Goal: Transaction & Acquisition: Subscribe to service/newsletter

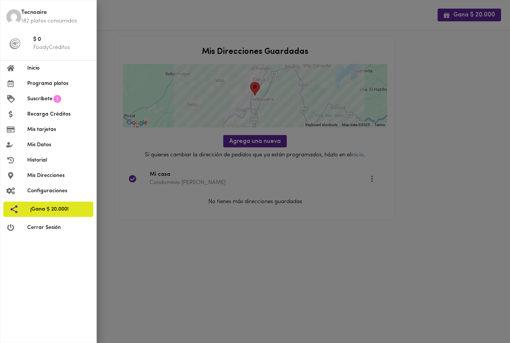
click at [28, 68] on span "Inicio" at bounding box center [58, 68] width 63 height 8
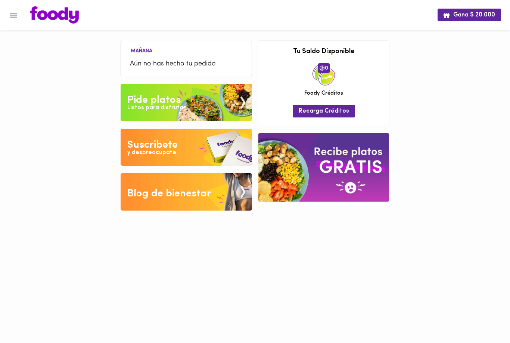
click at [149, 116] on img at bounding box center [187, 102] width 132 height 37
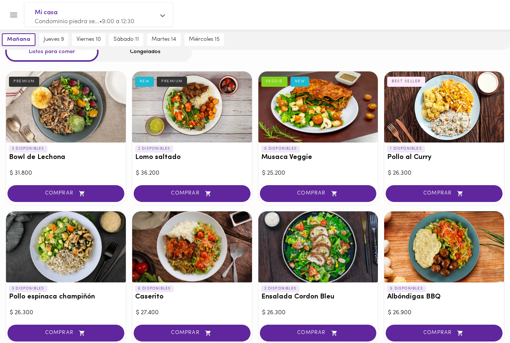
scroll to position [26, 0]
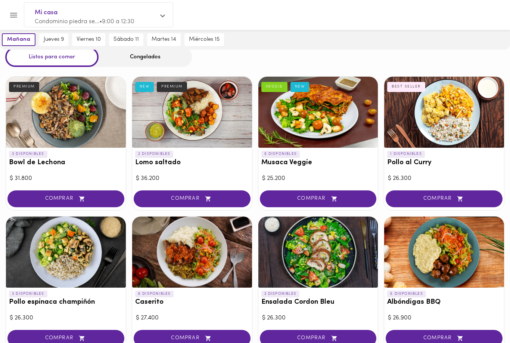
click at [182, 112] on div at bounding box center [192, 112] width 120 height 71
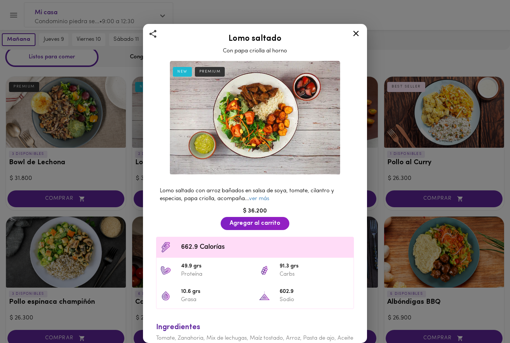
click at [259, 198] on link "ver más" at bounding box center [259, 199] width 20 height 6
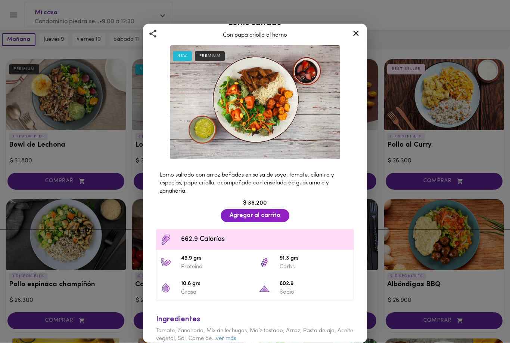
scroll to position [15, 0]
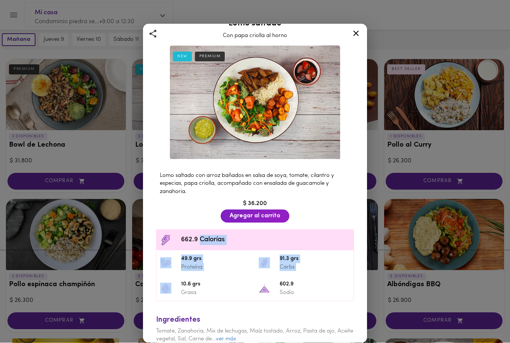
click at [233, 292] on p "Grasa" at bounding box center [216, 292] width 70 height 8
click at [353, 37] on icon at bounding box center [356, 33] width 9 height 9
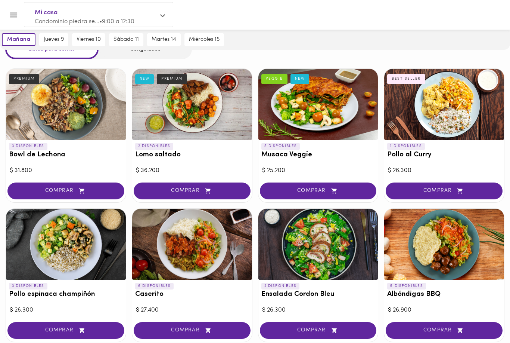
scroll to position [38, 0]
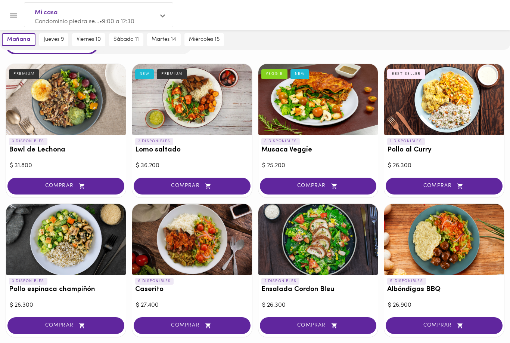
click at [180, 106] on div at bounding box center [192, 99] width 120 height 71
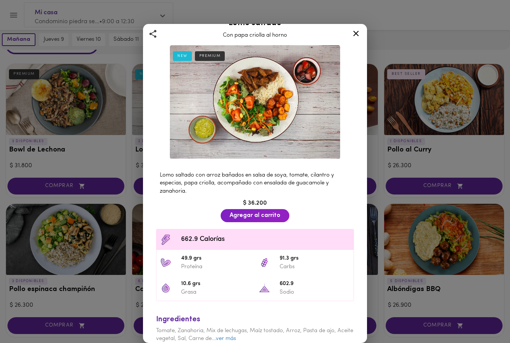
scroll to position [15, 0]
click at [236, 336] on link "ver más" at bounding box center [226, 339] width 20 height 6
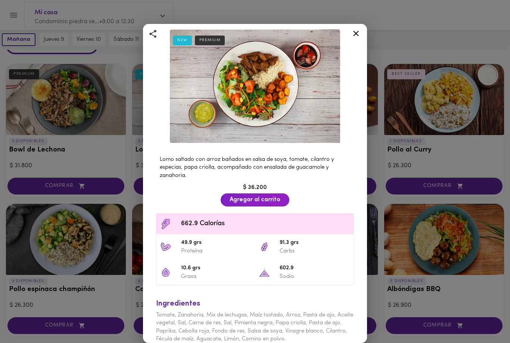
scroll to position [31, 0]
click at [47, 278] on div "Lomo saltado Con papa criolla al horno NEW PREMIUM Lomo saltado con arroz bañad…" at bounding box center [255, 171] width 510 height 343
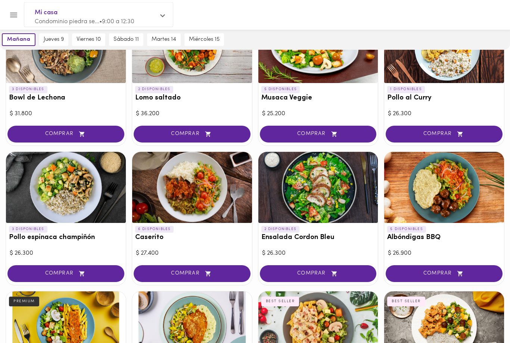
scroll to position [91, 0]
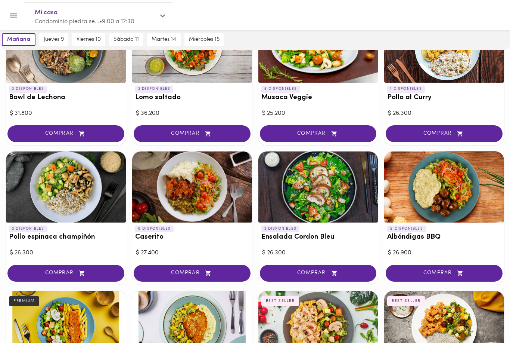
click at [304, 187] on div at bounding box center [319, 186] width 120 height 71
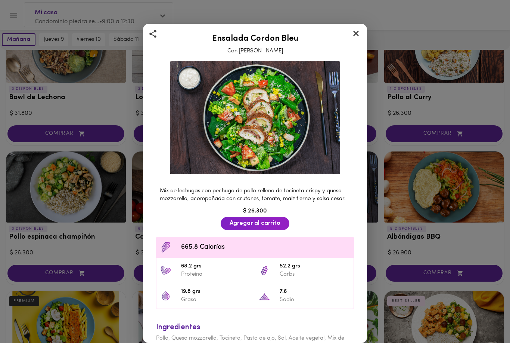
click at [404, 322] on div "Ensalada Cordon Bleu Con Aderezo Cesar Mix de lechugas con pechuga de pollo rel…" at bounding box center [255, 171] width 510 height 343
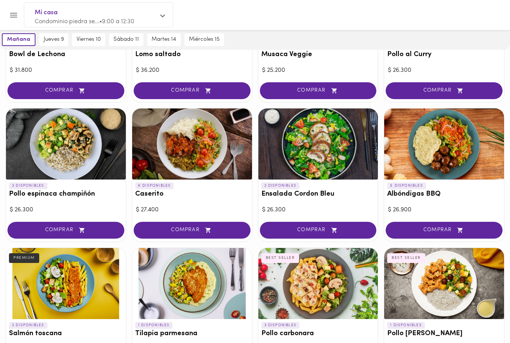
scroll to position [173, 0]
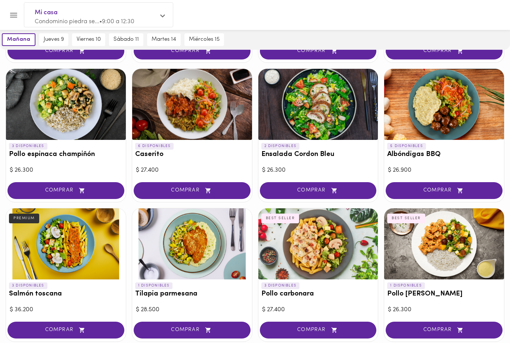
click at [393, 247] on div at bounding box center [445, 243] width 120 height 71
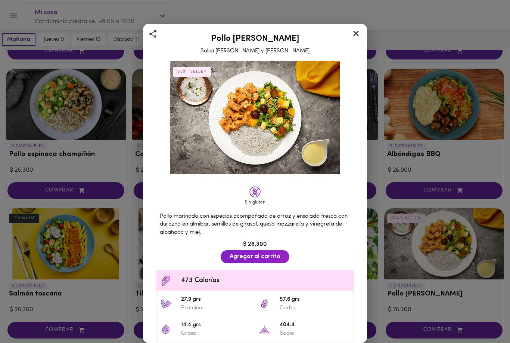
click at [351, 21] on div "Pollo Tikka Massala Salsa de Curry y Coco BEST SELLER Sin gluten Pollo marinado…" at bounding box center [255, 171] width 510 height 343
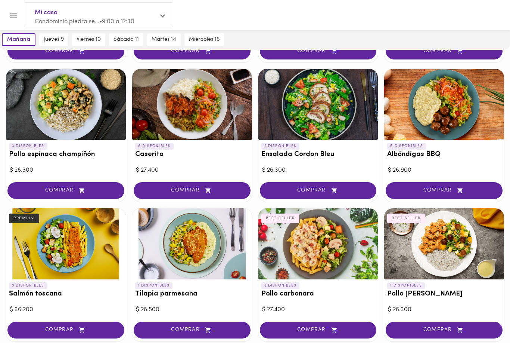
click at [358, 35] on div "mañana jueves 9 viernes 10 sábado 11 martes 14 miércoles 15" at bounding box center [255, 40] width 510 height 20
click at [13, 21] on button "Menu" at bounding box center [13, 15] width 18 height 18
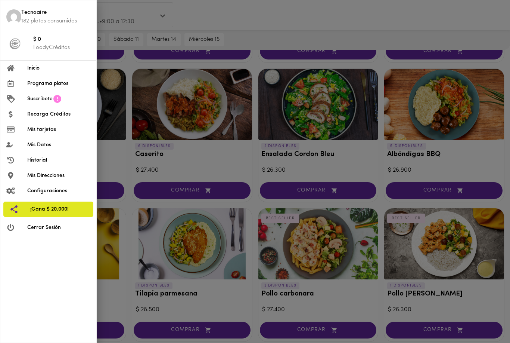
click at [34, 72] on li "Inicio" at bounding box center [48, 68] width 96 height 15
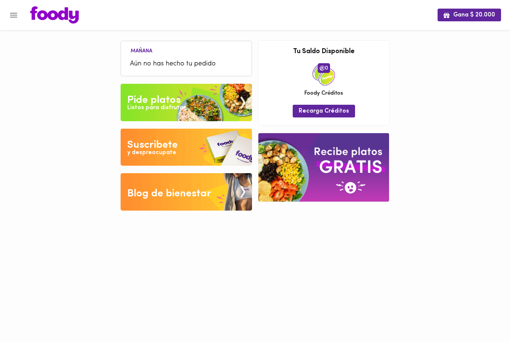
click at [200, 104] on img at bounding box center [187, 102] width 132 height 37
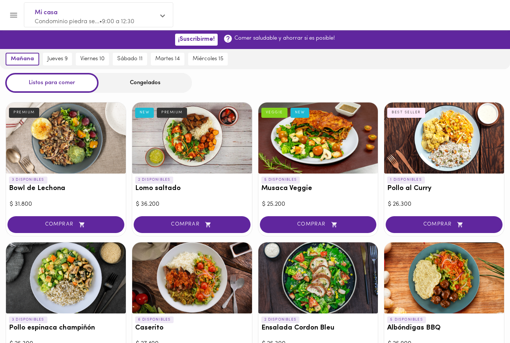
click at [60, 56] on span "jueves 9" at bounding box center [57, 59] width 20 height 7
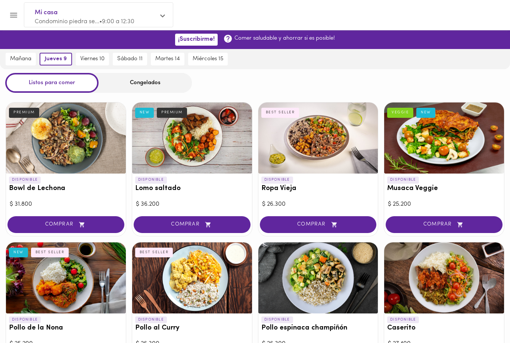
click at [99, 59] on span "viernes 10" at bounding box center [92, 59] width 24 height 7
click at [129, 61] on span "sábado 11" at bounding box center [130, 59] width 25 height 7
click at [13, 12] on icon "Menu" at bounding box center [13, 14] width 9 height 9
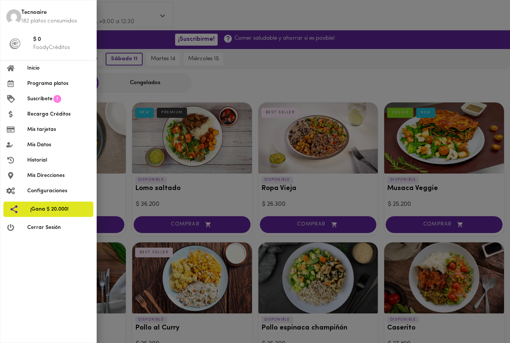
click at [17, 67] on div at bounding box center [16, 68] width 21 height 7
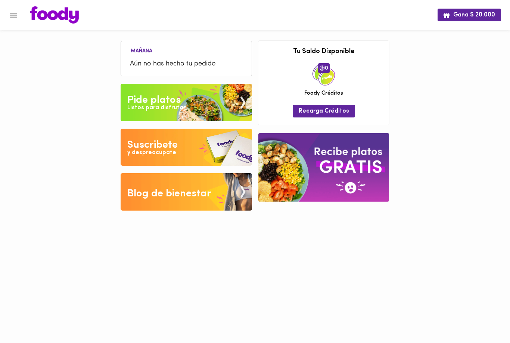
click at [14, 14] on icon "Menu" at bounding box center [13, 14] width 9 height 9
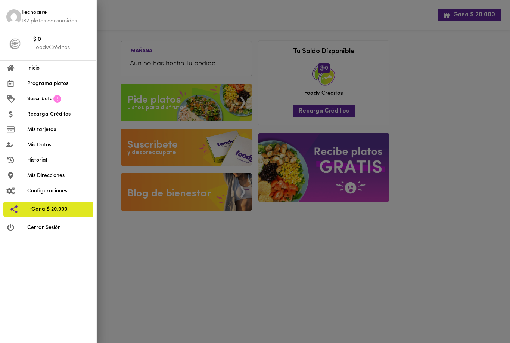
click at [36, 83] on span "Programa platos" at bounding box center [58, 84] width 63 height 8
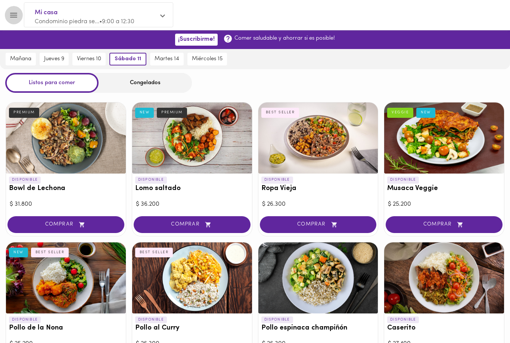
click at [11, 13] on icon "Menu" at bounding box center [13, 14] width 9 height 9
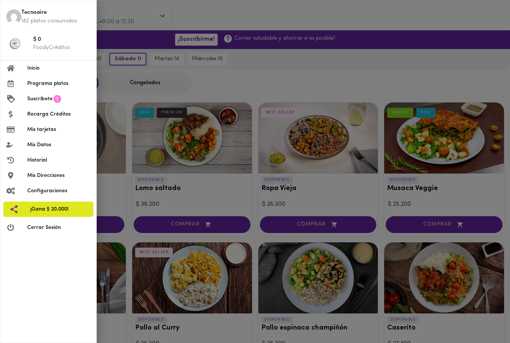
click at [45, 143] on span "Mis Datos" at bounding box center [58, 145] width 63 height 8
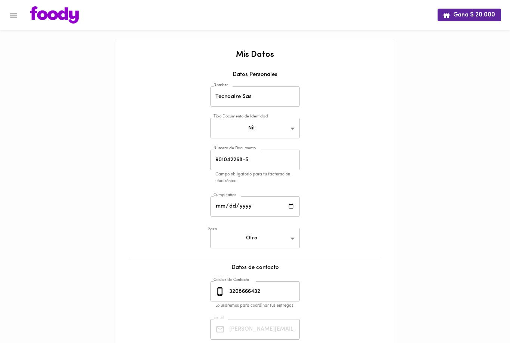
click at [10, 15] on icon "Menu" at bounding box center [13, 15] width 7 height 5
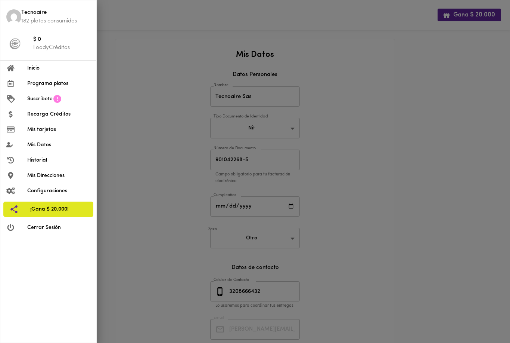
click at [31, 163] on li "Historial" at bounding box center [48, 159] width 96 height 15
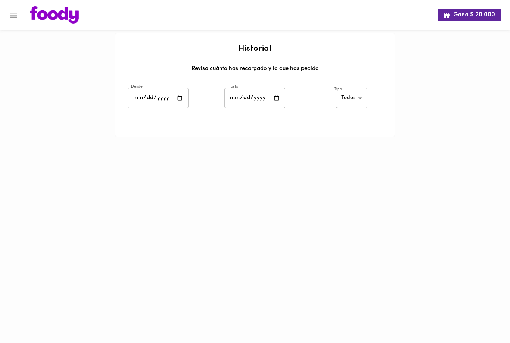
click at [145, 91] on input "date" at bounding box center [158, 98] width 61 height 21
type input "2025-10-07"
click at [16, 18] on icon "Menu" at bounding box center [13, 14] width 9 height 9
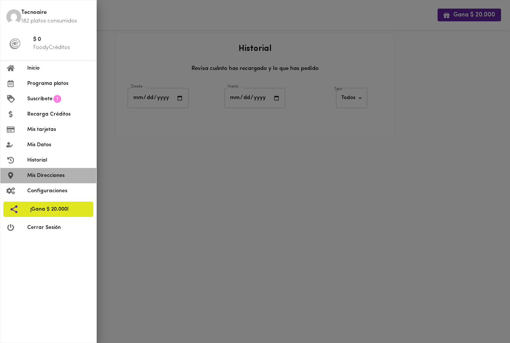
click at [25, 178] on li "Mis Direcciones" at bounding box center [48, 175] width 96 height 15
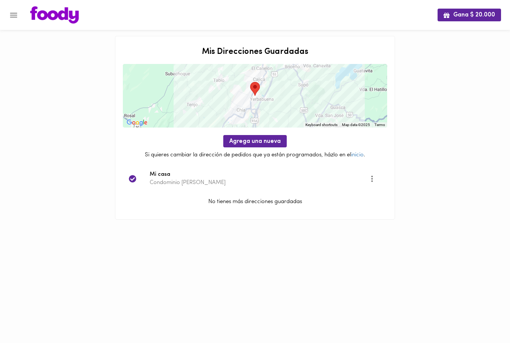
click at [10, 14] on icon "Menu" at bounding box center [13, 14] width 9 height 9
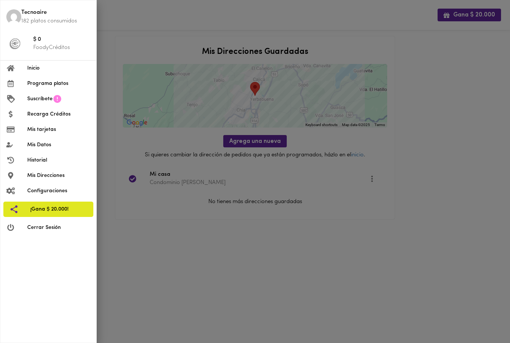
click at [9, 14] on img at bounding box center [13, 16] width 15 height 15
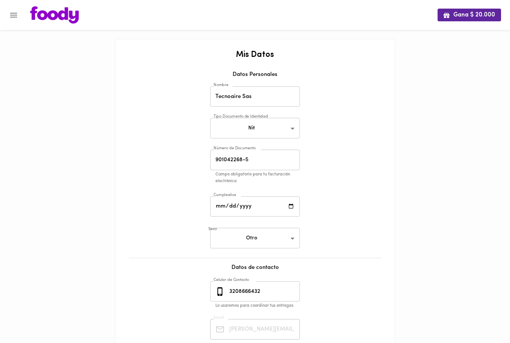
click at [17, 12] on icon "Menu" at bounding box center [13, 14] width 9 height 9
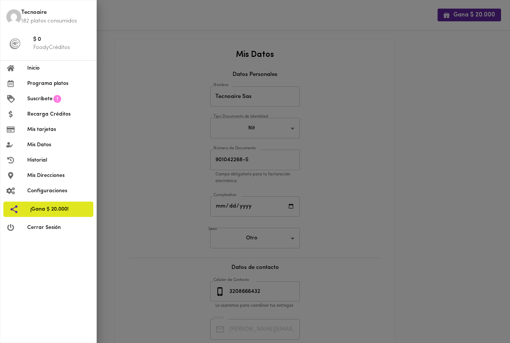
click at [16, 67] on div at bounding box center [16, 68] width 21 height 7
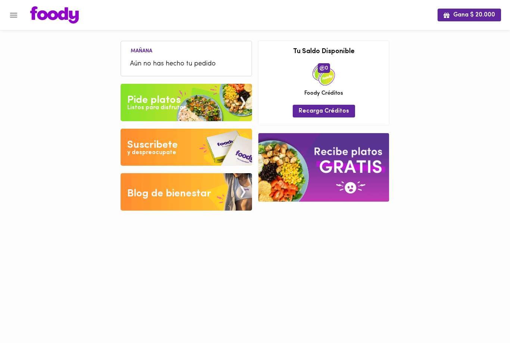
click at [127, 90] on img at bounding box center [187, 102] width 132 height 37
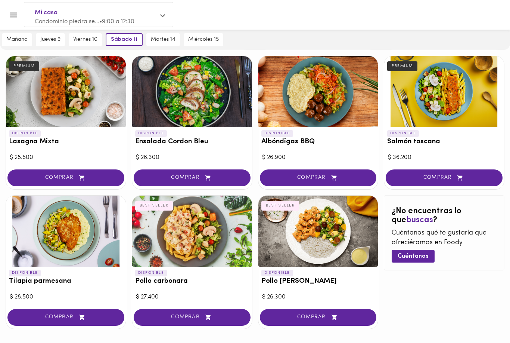
scroll to position [327, 0]
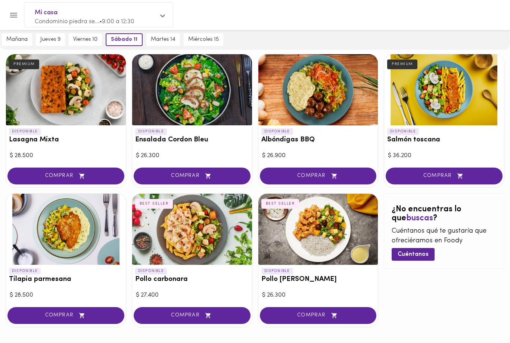
click at [39, 220] on div at bounding box center [66, 229] width 120 height 71
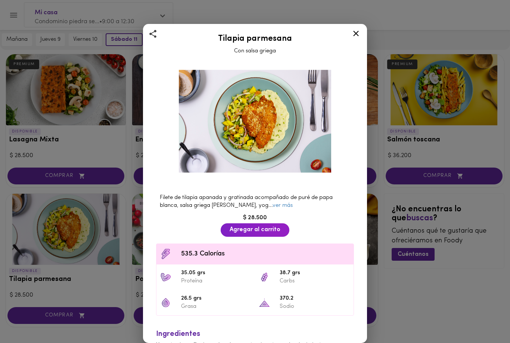
click at [345, 39] on h2 "Tilapia parmesana" at bounding box center [255, 38] width 206 height 9
click at [355, 39] on div at bounding box center [356, 35] width 18 height 18
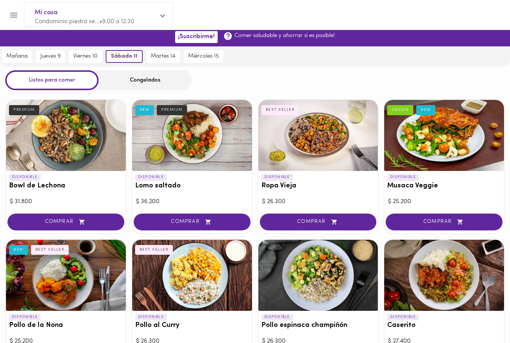
scroll to position [3, 0]
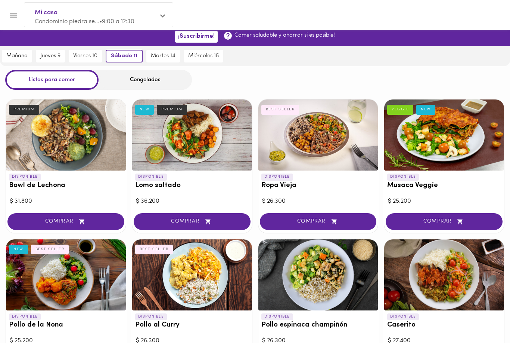
click at [169, 87] on div "Congelados" at bounding box center [145, 80] width 93 height 20
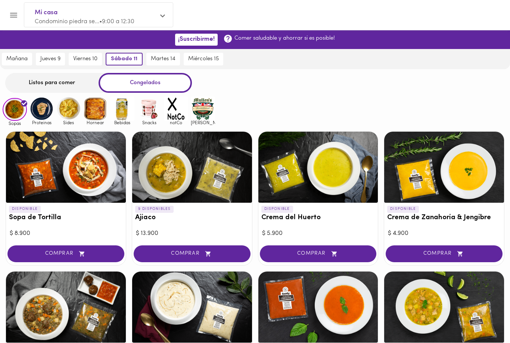
click at [165, 87] on div "Congelados" at bounding box center [145, 83] width 93 height 20
click at [43, 111] on img at bounding box center [42, 108] width 24 height 24
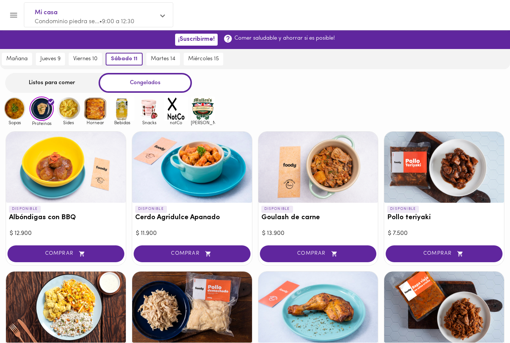
click at [62, 117] on img at bounding box center [68, 108] width 24 height 24
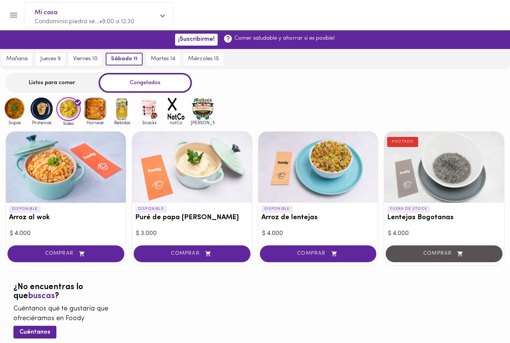
click at [121, 115] on img at bounding box center [122, 108] width 24 height 24
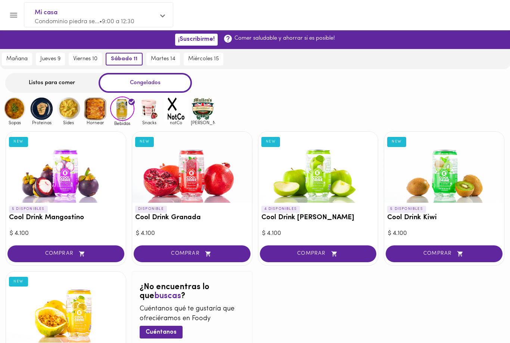
click at [90, 112] on img at bounding box center [95, 108] width 24 height 24
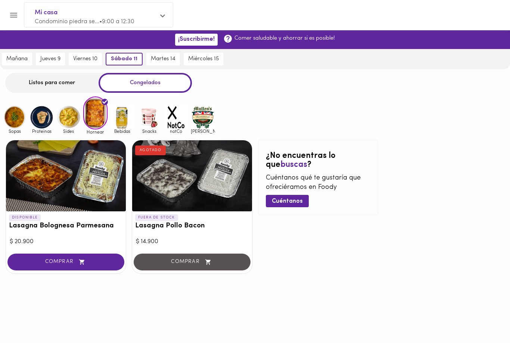
click at [172, 61] on span "martes 14" at bounding box center [163, 59] width 25 height 7
click at [11, 65] on button "mañana" at bounding box center [21, 59] width 30 height 13
click at [9, 11] on button "Menu" at bounding box center [13, 15] width 18 height 18
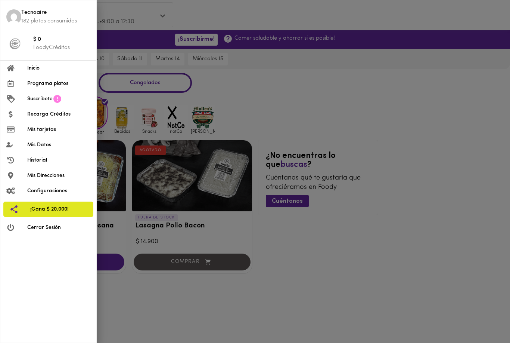
click at [26, 69] on div at bounding box center [16, 68] width 21 height 7
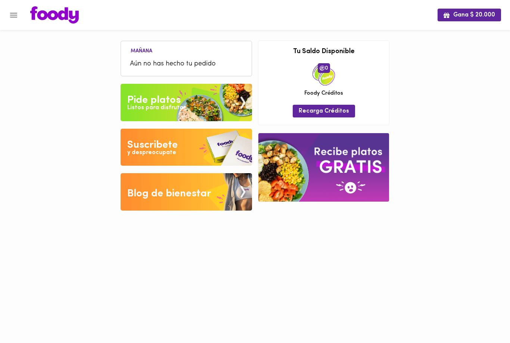
click at [141, 100] on div "Pide platos" at bounding box center [153, 100] width 53 height 15
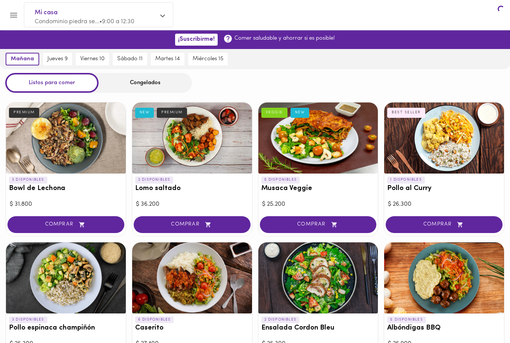
click at [146, 103] on div at bounding box center [192, 137] width 120 height 71
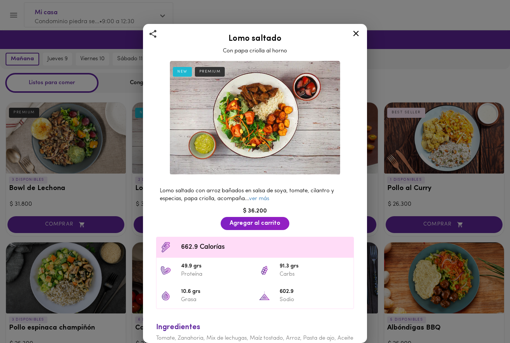
click at [356, 35] on icon at bounding box center [356, 33] width 9 height 9
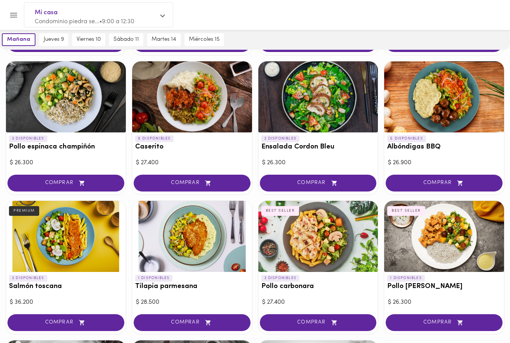
scroll to position [170, 0]
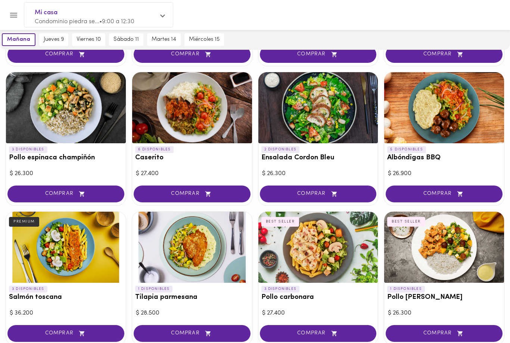
click at [29, 109] on div at bounding box center [66, 107] width 120 height 71
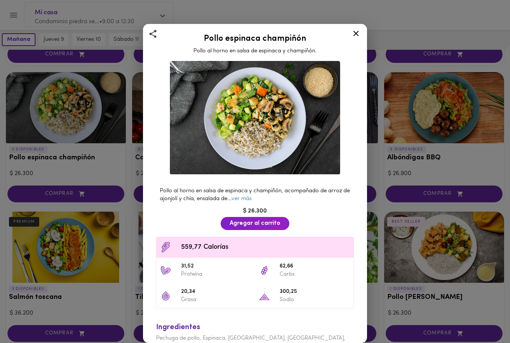
click at [472, 142] on div "Pollo espinaca champiñón Pollo al horno en salsa de espinaca y champiñón. Pollo…" at bounding box center [255, 171] width 510 height 343
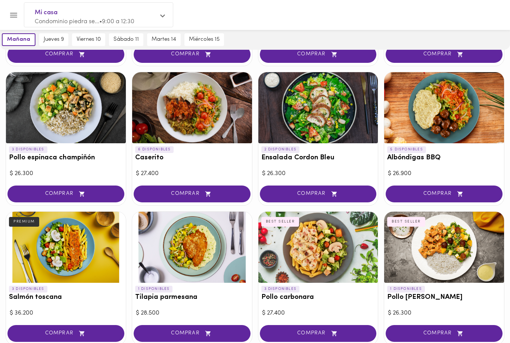
click at [299, 122] on div at bounding box center [319, 107] width 120 height 71
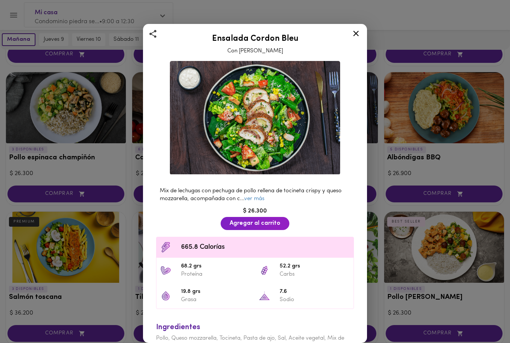
click at [483, 142] on div "Ensalada Cordon Bleu Con Aderezo Cesar Mix de lechugas con pechuga de pollo rel…" at bounding box center [255, 171] width 510 height 343
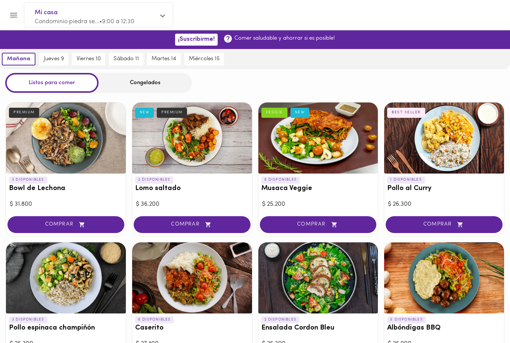
click at [140, 85] on div "Congelados" at bounding box center [145, 83] width 93 height 20
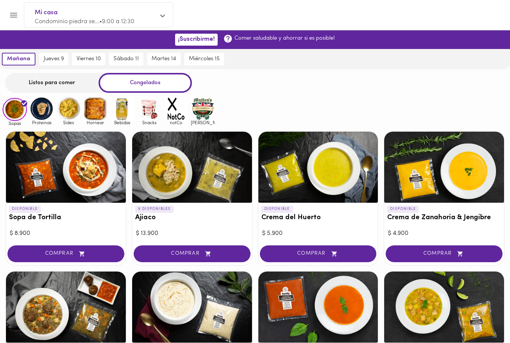
click at [128, 85] on div "Congelados" at bounding box center [145, 83] width 93 height 20
click at [147, 113] on img at bounding box center [149, 108] width 24 height 24
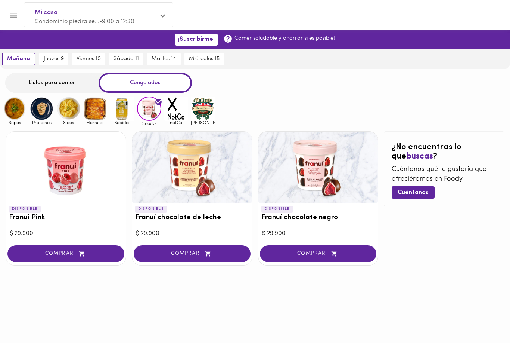
click at [44, 88] on div "Listos para comer" at bounding box center [51, 83] width 93 height 20
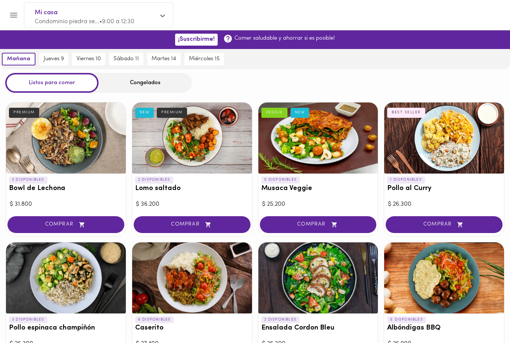
click at [479, 231] on button "COMPRAR" at bounding box center [444, 224] width 117 height 17
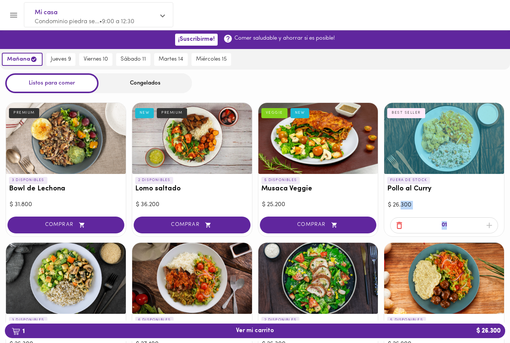
click at [486, 75] on div "Listos para comer Congelados" at bounding box center [255, 83] width 510 height 20
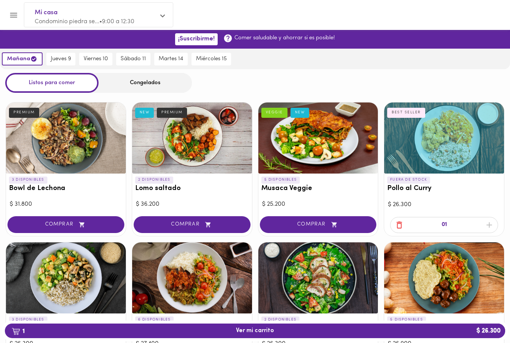
click at [55, 59] on span "jueves 9" at bounding box center [61, 59] width 20 height 7
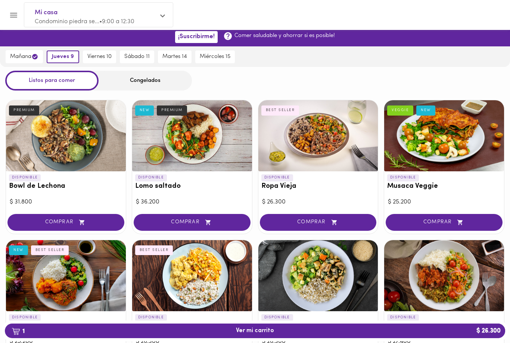
click at [56, 47] on div "jueves 9" at bounding box center [63, 57] width 36 height 20
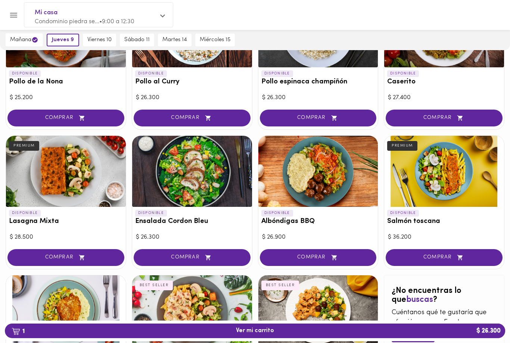
scroll to position [328, 0]
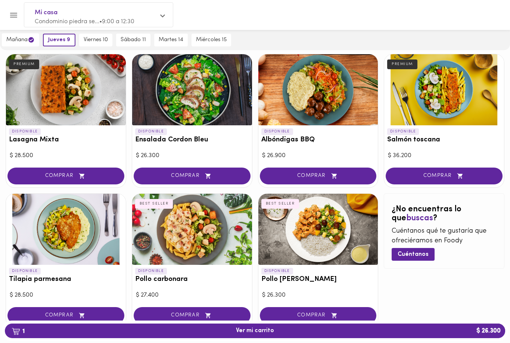
click at [216, 221] on div at bounding box center [192, 229] width 120 height 71
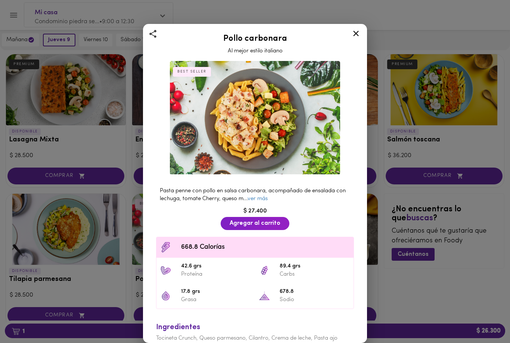
click at [405, 273] on div "Pollo carbonara Al mejor estilo italiano BEST SELLER Pasta penne con pollo en s…" at bounding box center [255, 171] width 510 height 343
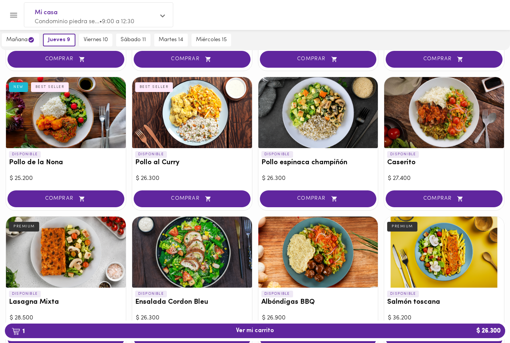
scroll to position [165, 0]
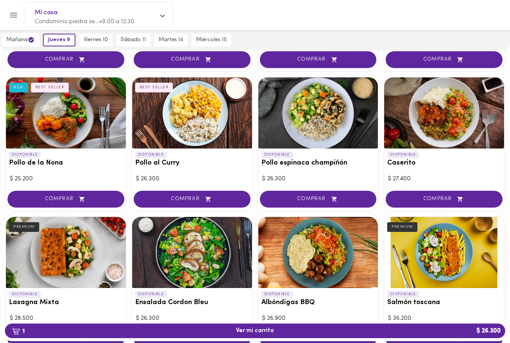
click at [207, 118] on div at bounding box center [192, 112] width 120 height 71
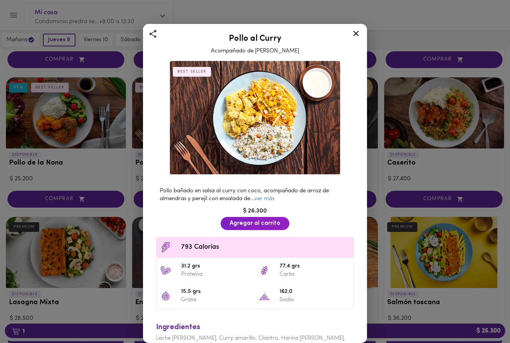
click at [275, 198] on link "ver más" at bounding box center [264, 199] width 20 height 6
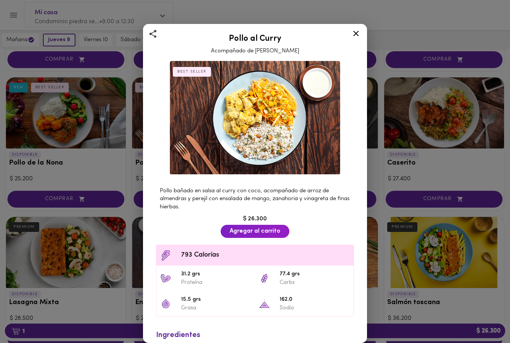
click at [360, 34] on icon at bounding box center [356, 33] width 9 height 9
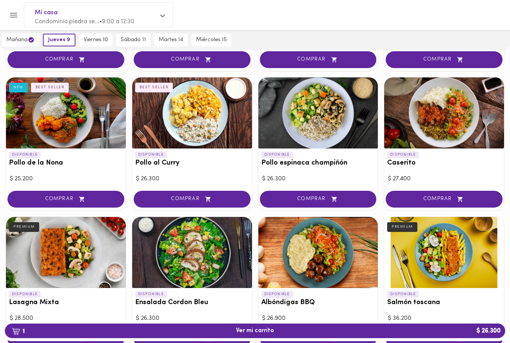
click at [469, 272] on div at bounding box center [445, 252] width 120 height 71
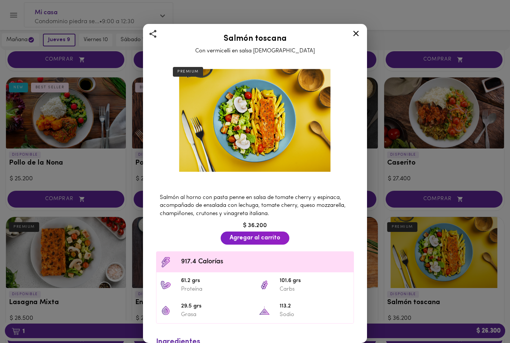
click at [361, 32] on icon at bounding box center [356, 33] width 9 height 9
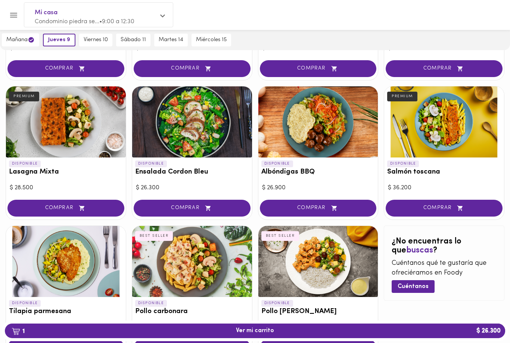
scroll to position [328, 0]
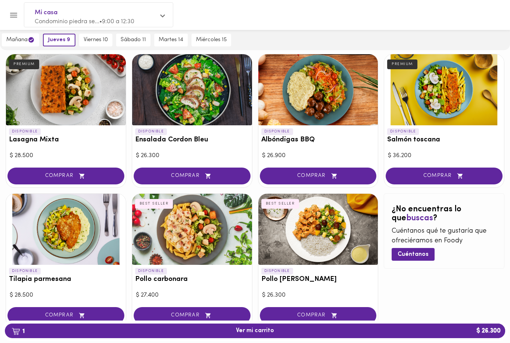
click at [89, 237] on div at bounding box center [66, 229] width 120 height 71
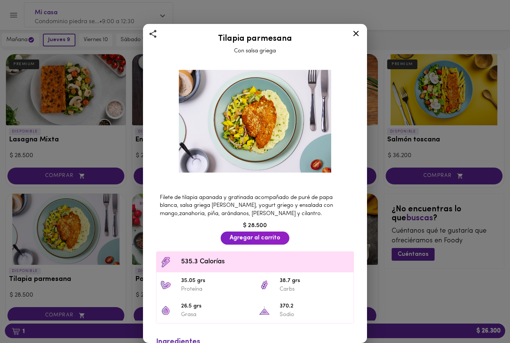
click at [351, 27] on div at bounding box center [356, 35] width 18 height 18
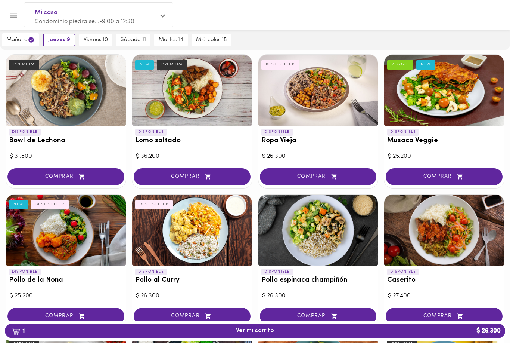
scroll to position [47, 0]
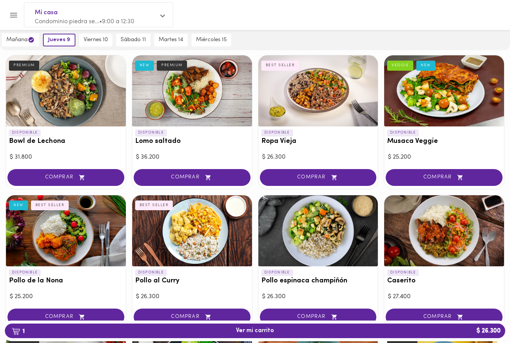
click at [350, 100] on div at bounding box center [319, 90] width 120 height 71
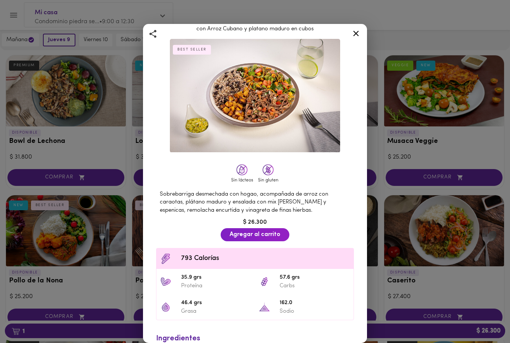
scroll to position [23, 0]
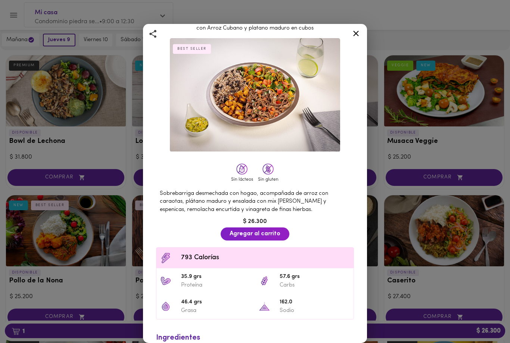
click at [418, 244] on div "Ropa Vieja con Arroz Cubano y platano maduro en cubos BEST SELLER Sin lácteos S…" at bounding box center [255, 171] width 510 height 343
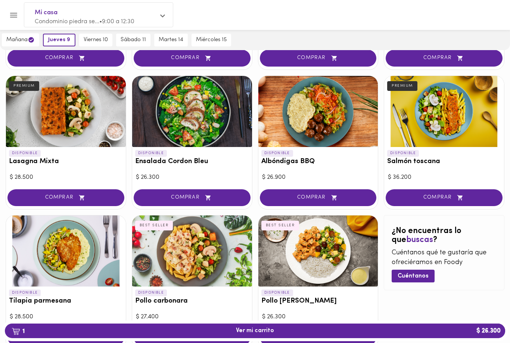
scroll to position [328, 0]
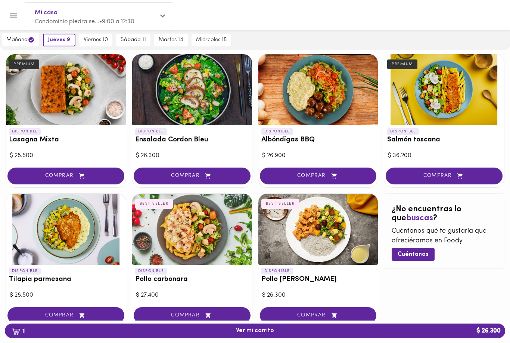
click at [10, 18] on icon "Menu" at bounding box center [13, 14] width 9 height 9
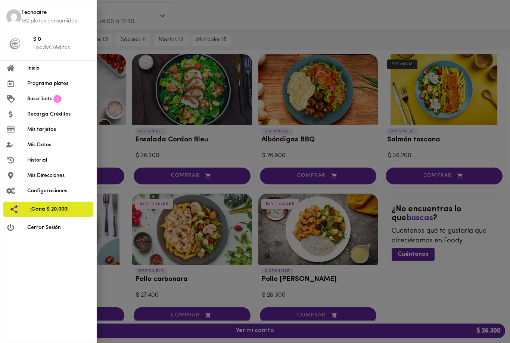
click at [27, 65] on div at bounding box center [16, 68] width 21 height 7
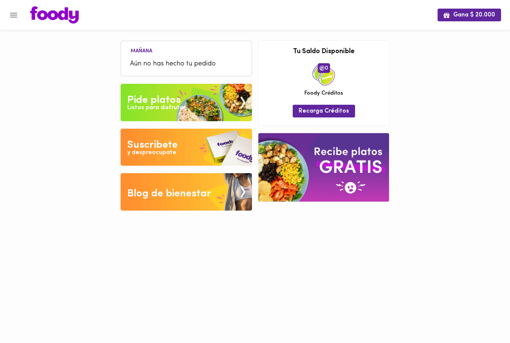
click at [13, 16] on icon "Menu" at bounding box center [13, 14] width 9 height 9
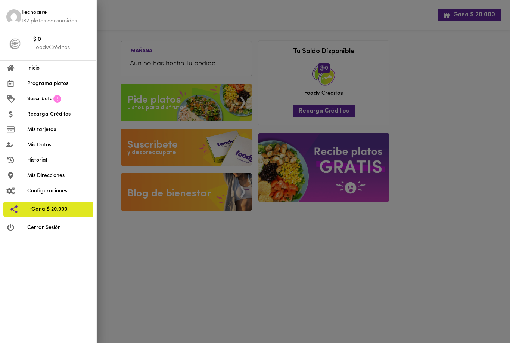
click at [67, 83] on span "Programa platos" at bounding box center [58, 84] width 63 height 8
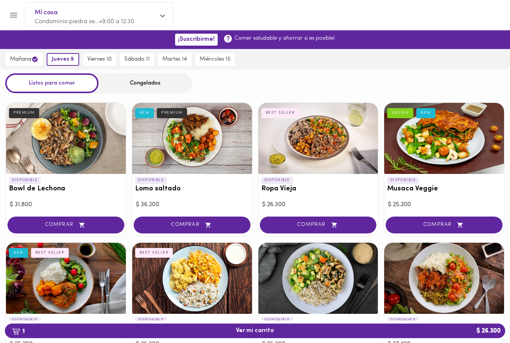
click at [9, 12] on button "Menu" at bounding box center [13, 15] width 18 height 18
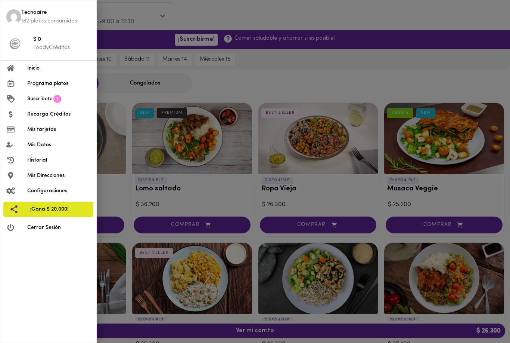
click at [77, 70] on span "Inicio" at bounding box center [58, 68] width 63 height 8
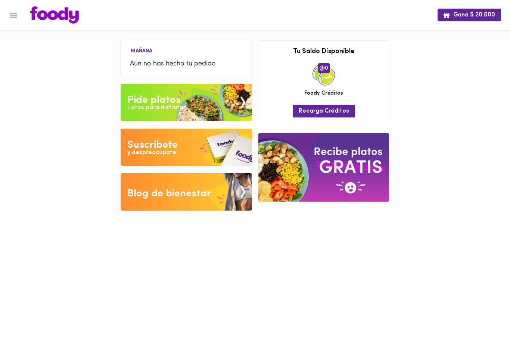
click at [237, 106] on img at bounding box center [187, 102] width 132 height 37
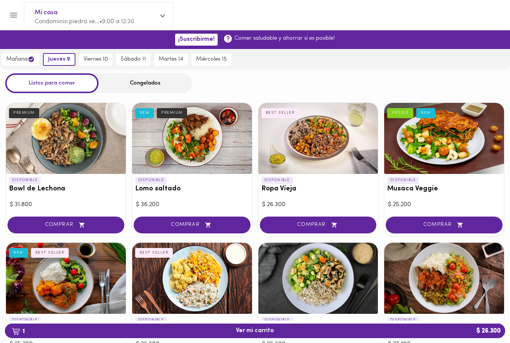
click at [13, 18] on icon "Menu" at bounding box center [13, 14] width 9 height 9
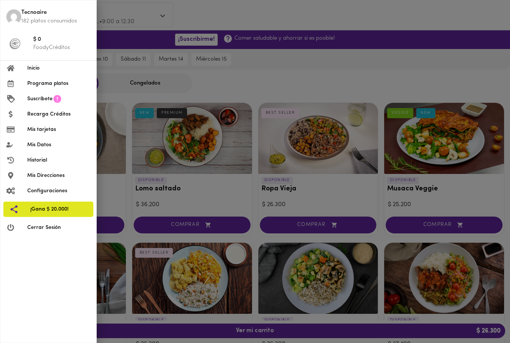
click at [336, 85] on div at bounding box center [255, 171] width 510 height 343
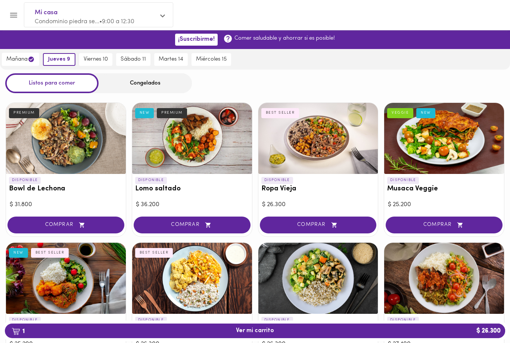
click at [209, 149] on div at bounding box center [192, 138] width 120 height 71
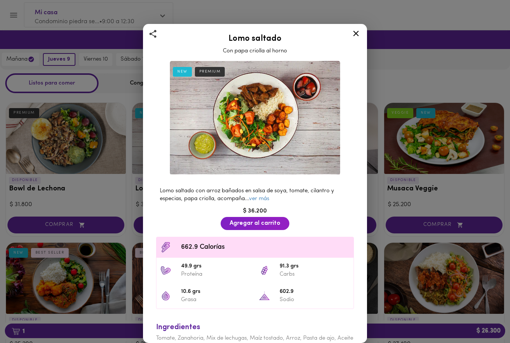
click at [262, 201] on link "ver más" at bounding box center [259, 199] width 20 height 6
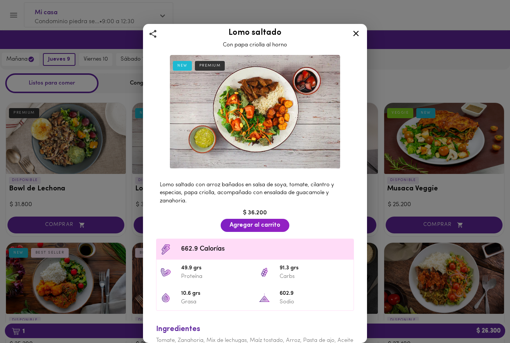
scroll to position [9, 0]
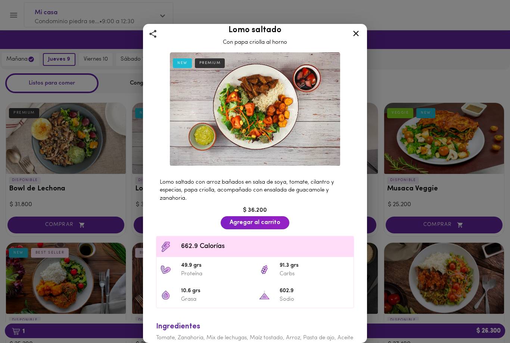
click at [359, 30] on icon at bounding box center [356, 33] width 9 height 9
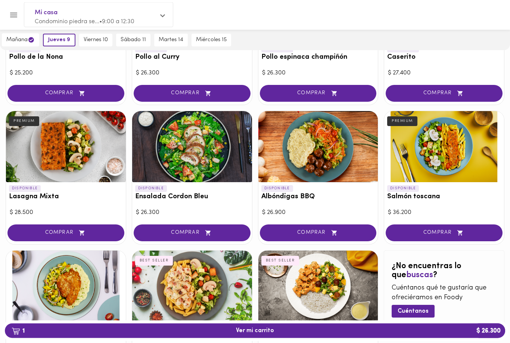
scroll to position [278, 0]
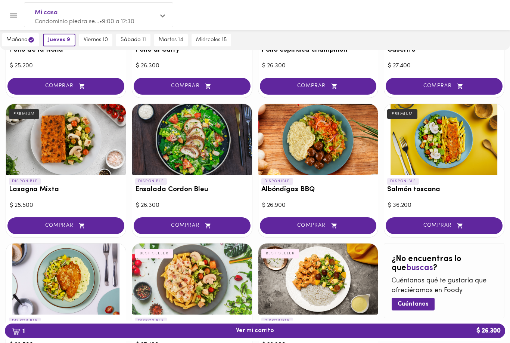
click at [62, 116] on div at bounding box center [66, 139] width 120 height 71
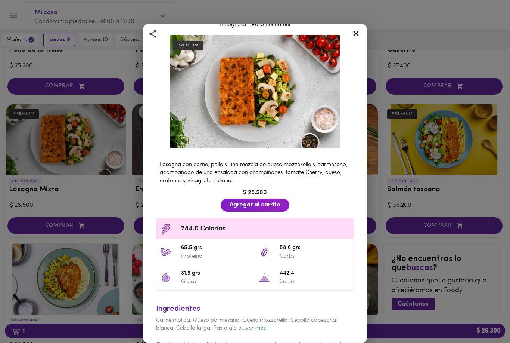
scroll to position [25, 0]
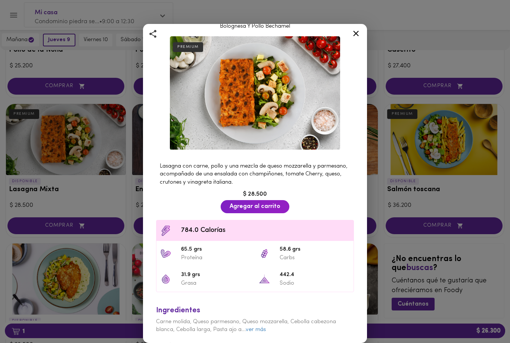
click at [476, 273] on div "Lasagna Mixta Bolognesa Y Pollo Bechamel PREMIUM Lasagna con carne, pollo y una…" at bounding box center [255, 171] width 510 height 343
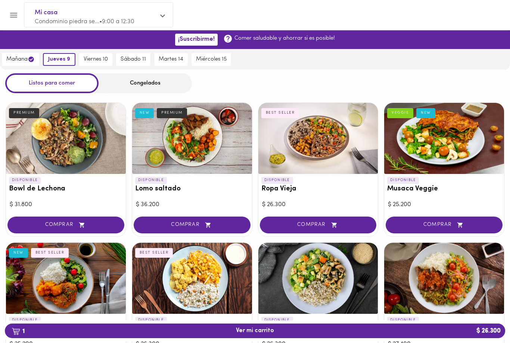
click at [17, 18] on icon "Menu" at bounding box center [13, 14] width 9 height 9
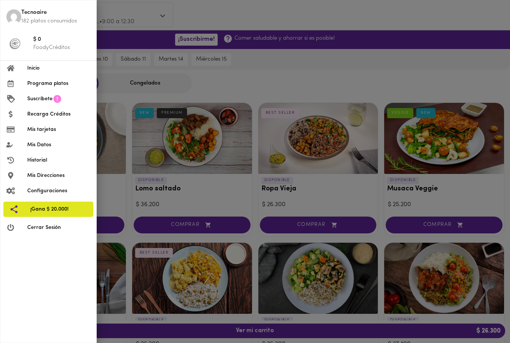
click at [33, 71] on span "Inicio" at bounding box center [58, 68] width 63 height 8
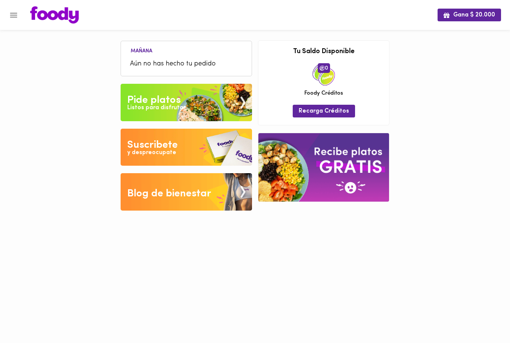
click at [14, 18] on icon "Menu" at bounding box center [13, 14] width 9 height 9
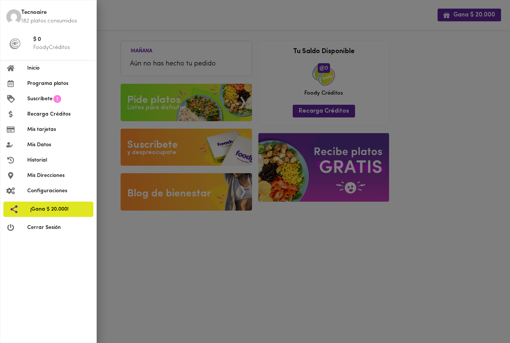
click at [34, 77] on li "Programa platos" at bounding box center [48, 83] width 96 height 15
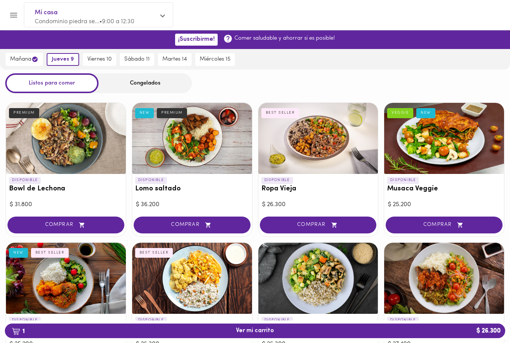
click at [56, 135] on div at bounding box center [66, 138] width 120 height 71
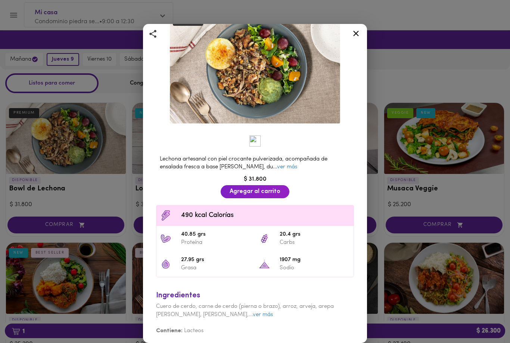
scroll to position [50, 0]
click at [280, 169] on link "ver más" at bounding box center [287, 167] width 20 height 6
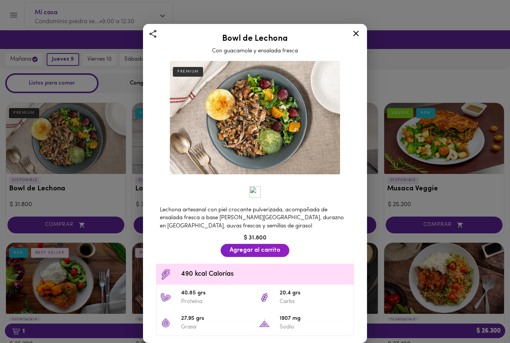
scroll to position [0, 0]
click at [357, 37] on icon at bounding box center [356, 33] width 9 height 9
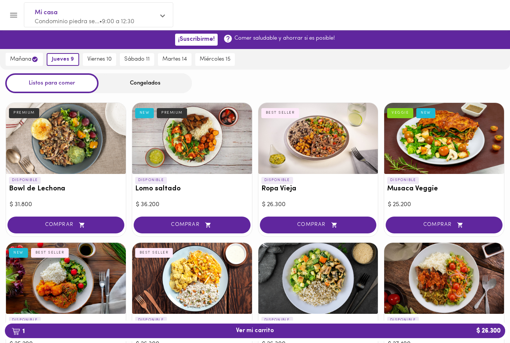
click at [65, 27] on div "Mi casa Condominio piedra se... • 9:00 a 12:30" at bounding box center [98, 17] width 149 height 28
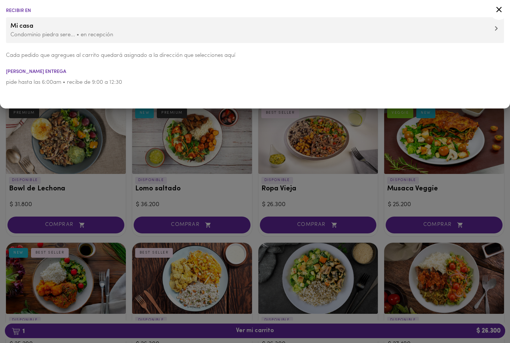
click at [482, 143] on div at bounding box center [255, 171] width 510 height 343
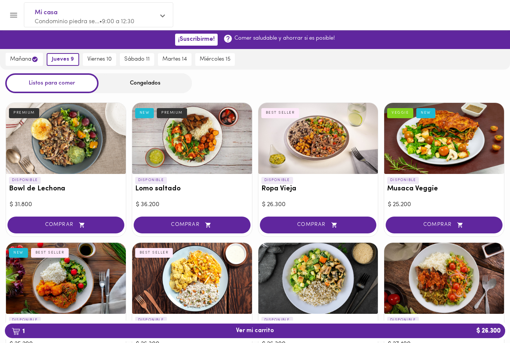
click at [315, 50] on div "mañana jueves 9 viernes 10 sábado 11 martes 14 miércoles 15" at bounding box center [255, 59] width 510 height 21
click at [325, 41] on p "Comer saludable y ahorrar si es posible!" at bounding box center [285, 38] width 101 height 8
click at [314, 40] on p "Comer saludable y ahorrar si es posible!" at bounding box center [285, 38] width 101 height 8
click at [17, 16] on icon "Menu" at bounding box center [13, 14] width 9 height 9
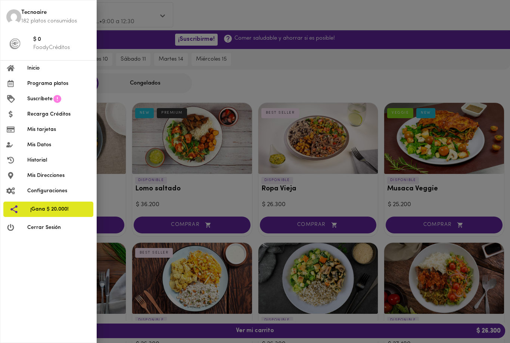
click at [34, 122] on li "Mis tarjetas" at bounding box center [48, 129] width 96 height 15
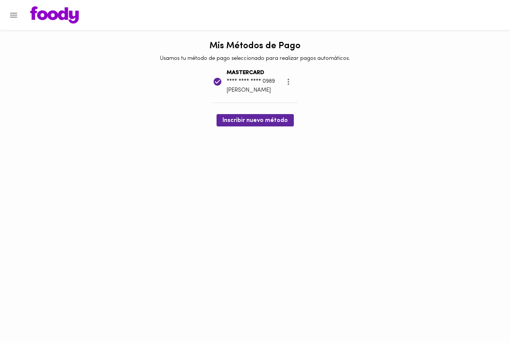
click at [10, 12] on icon "Menu" at bounding box center [13, 14] width 9 height 9
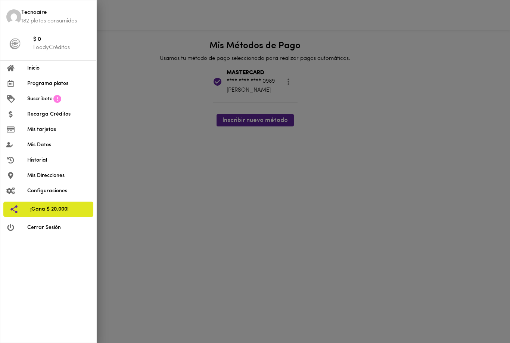
click at [30, 113] on span "Recarga Créditos" at bounding box center [58, 114] width 63 height 8
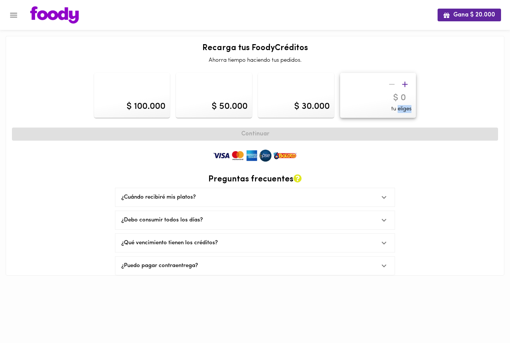
click at [22, 16] on button "Menu" at bounding box center [13, 15] width 18 height 18
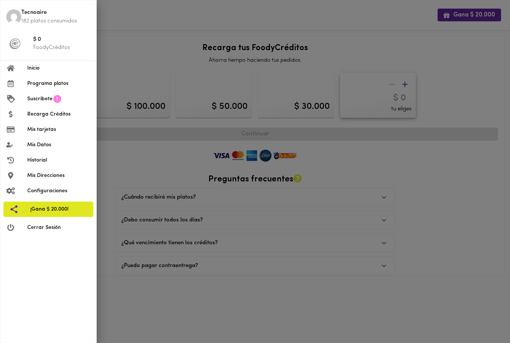
click at [35, 156] on span "Historial" at bounding box center [58, 160] width 63 height 8
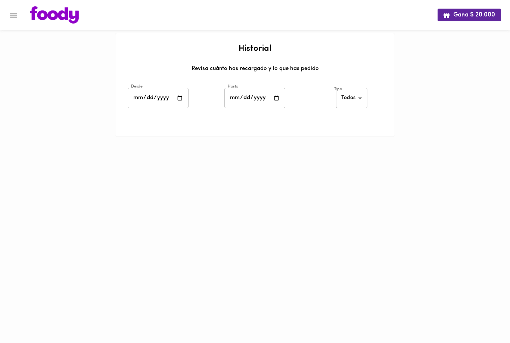
click at [10, 10] on icon "Menu" at bounding box center [13, 14] width 9 height 9
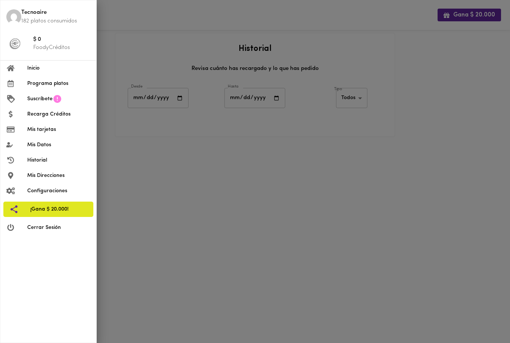
click at [490, 157] on div at bounding box center [255, 171] width 510 height 343
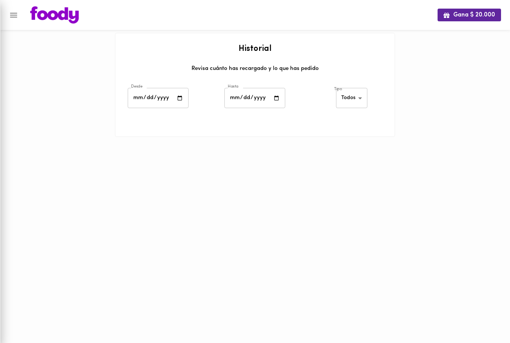
click at [39, 100] on div "Gana $ 20.000 Historial Revisa cuánto has recargado y lo que has pedido Desde D…" at bounding box center [255, 77] width 510 height 155
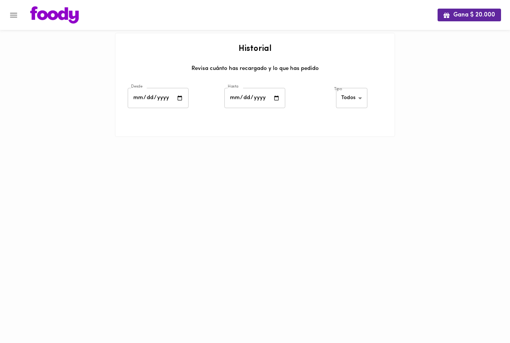
click at [19, 17] on button "Menu" at bounding box center [13, 15] width 18 height 18
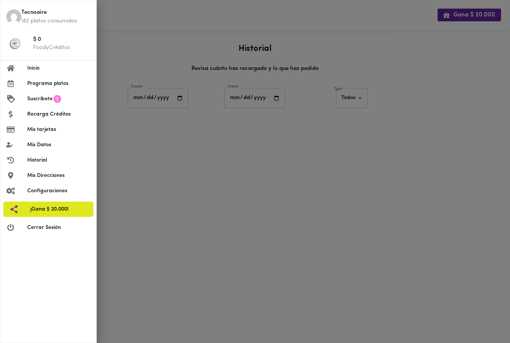
click at [35, 106] on li "Recarga Créditos" at bounding box center [48, 113] width 96 height 15
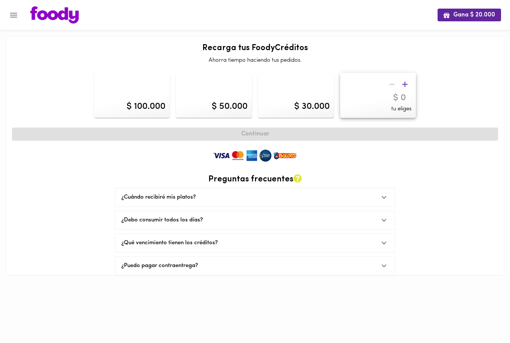
click at [12, 21] on button "Menu" at bounding box center [13, 15] width 18 height 18
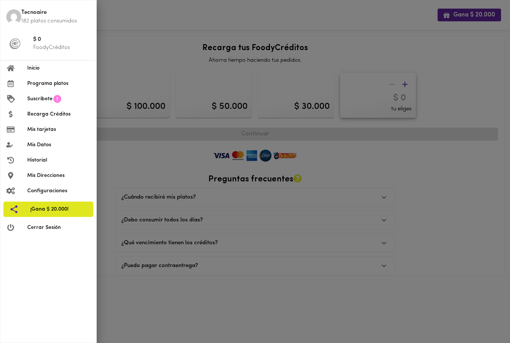
click at [33, 101] on span "Suscríbete" at bounding box center [39, 99] width 25 height 8
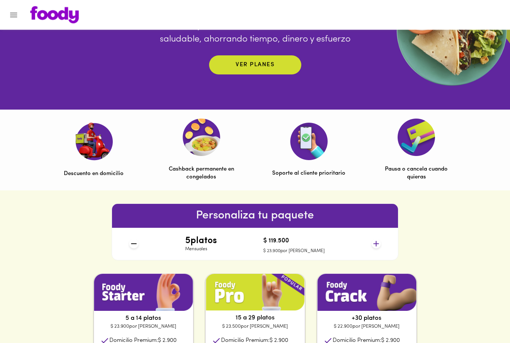
scroll to position [194, 0]
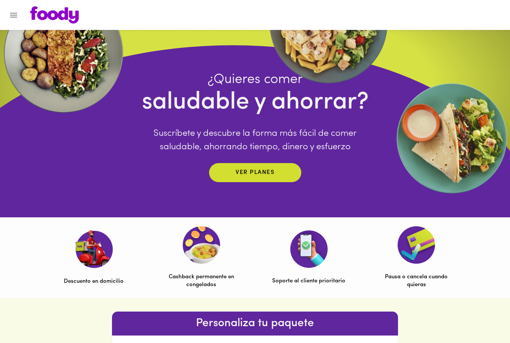
click at [272, 177] on p "Ver planes" at bounding box center [255, 172] width 39 height 9
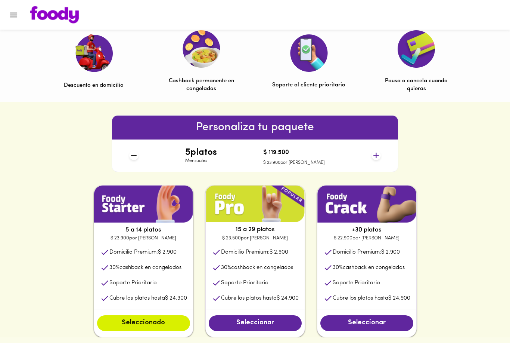
scroll to position [262, 0]
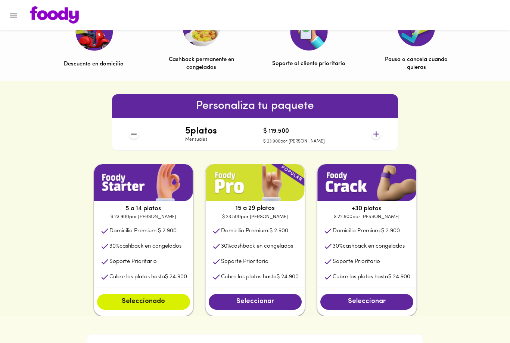
click at [378, 134] on icon at bounding box center [377, 134] width 6 height 6
click at [383, 130] on div "6 platos Mensuales $ 143.400 $ 23.900 por plato" at bounding box center [254, 134] width 257 height 32
click at [378, 133] on icon at bounding box center [376, 133] width 9 height 9
click at [377, 135] on icon at bounding box center [376, 133] width 9 height 9
click at [379, 136] on icon at bounding box center [376, 133] width 9 height 9
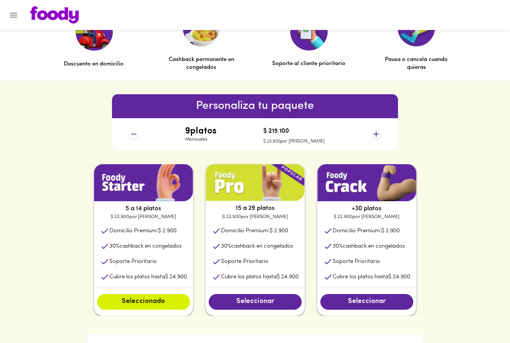
click at [377, 136] on icon at bounding box center [376, 133] width 9 height 9
click at [376, 135] on icon at bounding box center [376, 133] width 9 height 9
click at [377, 135] on icon at bounding box center [376, 133] width 9 height 9
click at [378, 135] on icon at bounding box center [376, 133] width 9 height 9
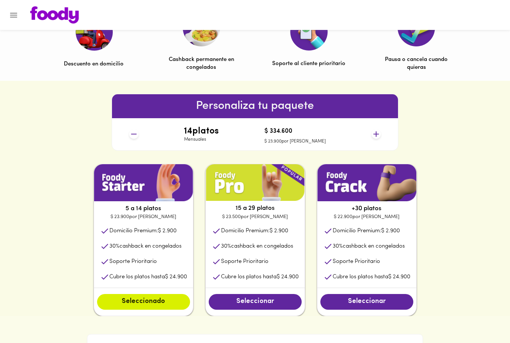
click at [379, 135] on icon at bounding box center [376, 133] width 9 height 9
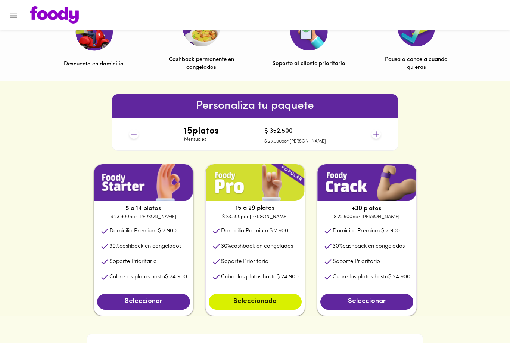
click at [378, 137] on icon at bounding box center [376, 133] width 9 height 9
click at [379, 135] on icon at bounding box center [376, 133] width 9 height 9
click at [211, 136] on p "Mensuales" at bounding box center [201, 139] width 34 height 6
click at [377, 138] on icon at bounding box center [376, 133] width 9 height 9
click at [380, 136] on icon at bounding box center [376, 133] width 9 height 9
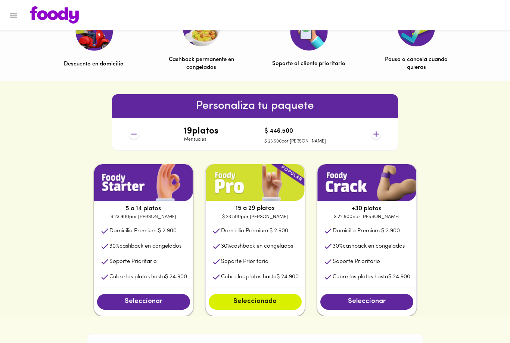
click at [380, 134] on icon at bounding box center [376, 133] width 9 height 9
click at [379, 135] on icon at bounding box center [376, 133] width 9 height 9
click at [383, 130] on div "21 platos Mensuales $ 493.500 $ 23.500 por plato" at bounding box center [254, 134] width 257 height 32
click at [374, 138] on icon at bounding box center [376, 133] width 9 height 9
click at [376, 135] on icon at bounding box center [376, 133] width 9 height 9
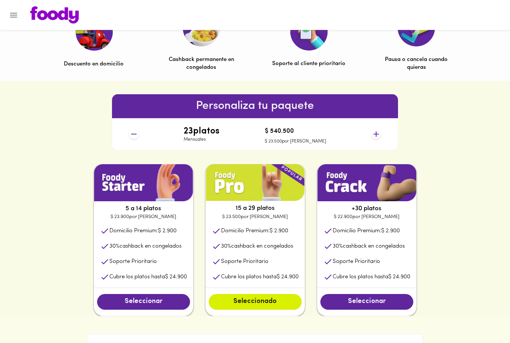
click at [377, 134] on icon at bounding box center [377, 134] width 6 height 6
click at [374, 137] on icon at bounding box center [376, 133] width 9 height 9
click at [376, 136] on icon at bounding box center [376, 133] width 9 height 9
click at [376, 137] on icon at bounding box center [376, 133] width 9 height 9
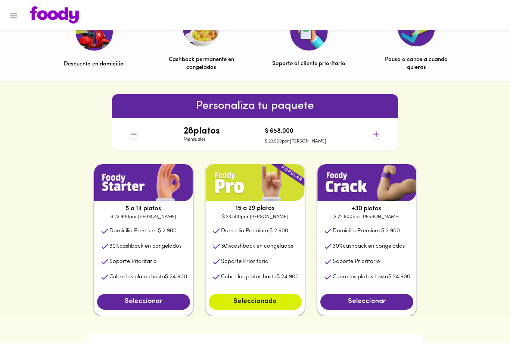
click at [374, 137] on icon at bounding box center [376, 133] width 9 height 9
click at [377, 136] on icon at bounding box center [376, 133] width 9 height 9
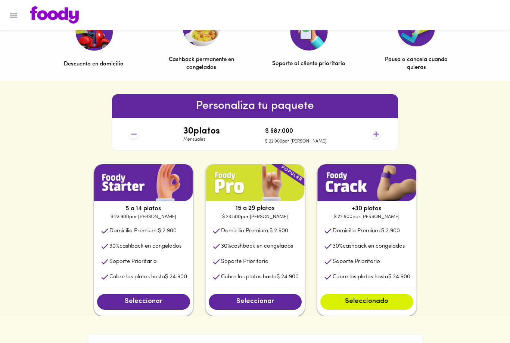
click at [372, 137] on icon at bounding box center [376, 133] width 9 height 9
click at [376, 134] on icon at bounding box center [377, 134] width 6 height 6
click at [376, 133] on icon at bounding box center [377, 134] width 6 height 6
click at [376, 131] on icon at bounding box center [377, 134] width 6 height 6
click at [377, 131] on icon at bounding box center [376, 133] width 9 height 9
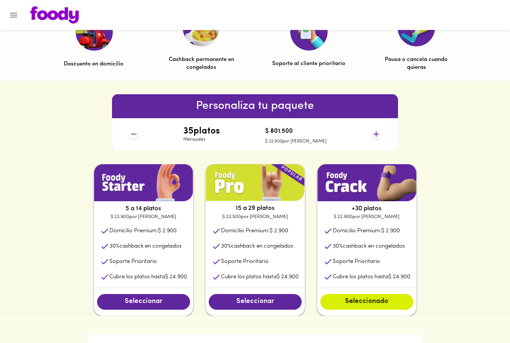
click at [378, 129] on icon at bounding box center [376, 133] width 9 height 9
click at [376, 131] on icon at bounding box center [376, 133] width 9 height 9
click at [379, 148] on div "37 platos Mensuales $ 847.300 $ 22.900 por plato" at bounding box center [254, 134] width 257 height 32
click at [378, 134] on icon at bounding box center [377, 134] width 6 height 6
click at [377, 133] on icon at bounding box center [376, 133] width 9 height 9
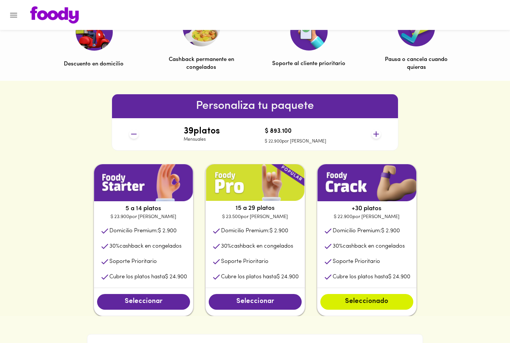
click at [372, 130] on icon at bounding box center [376, 133] width 9 height 9
click at [375, 131] on icon at bounding box center [376, 133] width 9 height 9
click at [376, 134] on icon at bounding box center [376, 133] width 9 height 9
click at [377, 132] on icon at bounding box center [376, 133] width 9 height 9
click at [377, 133] on icon at bounding box center [376, 133] width 9 height 9
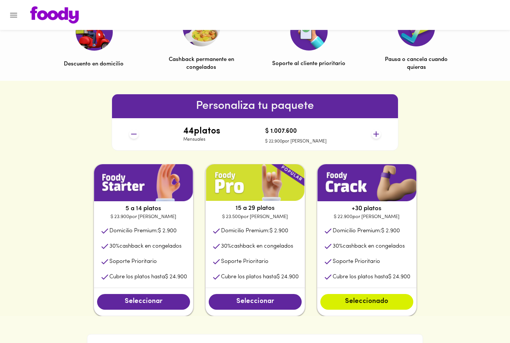
click at [379, 132] on icon at bounding box center [376, 133] width 9 height 9
click at [380, 132] on icon at bounding box center [376, 133] width 9 height 9
click at [377, 132] on icon at bounding box center [376, 133] width 9 height 9
click at [378, 133] on icon at bounding box center [376, 133] width 9 height 9
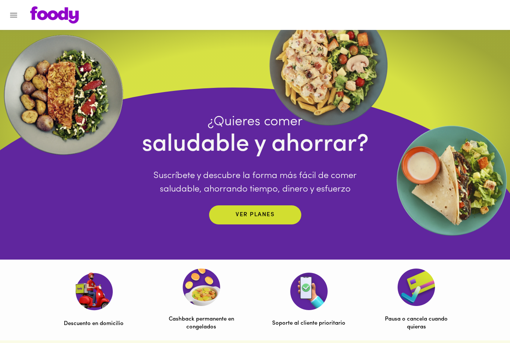
scroll to position [0, 0]
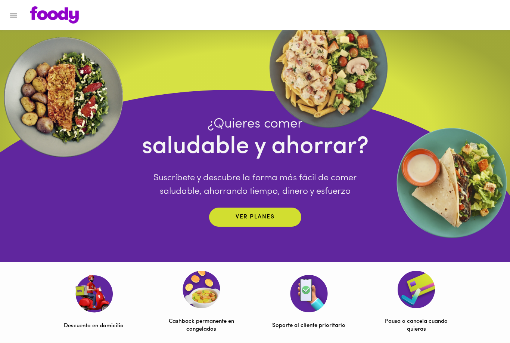
click at [10, 19] on icon "Menu" at bounding box center [13, 14] width 9 height 9
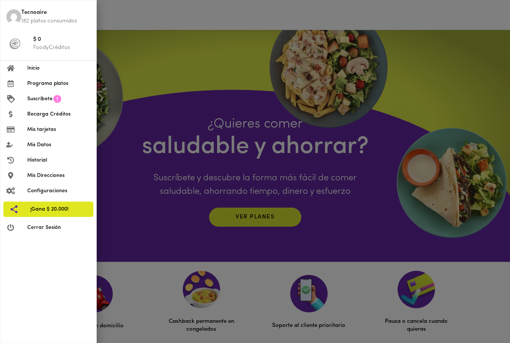
click at [23, 68] on div at bounding box center [16, 68] width 21 height 7
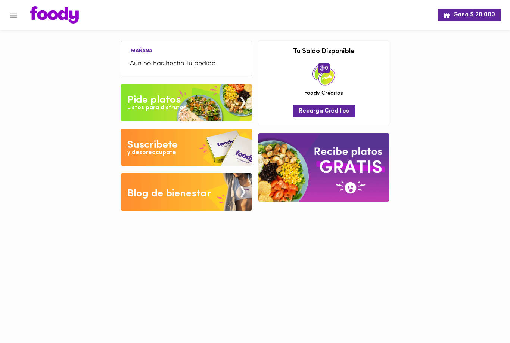
click at [214, 100] on img at bounding box center [187, 102] width 132 height 37
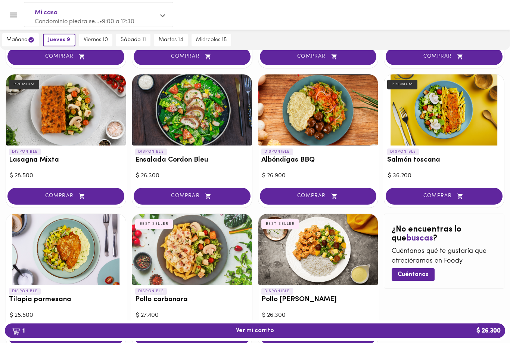
scroll to position [328, 0]
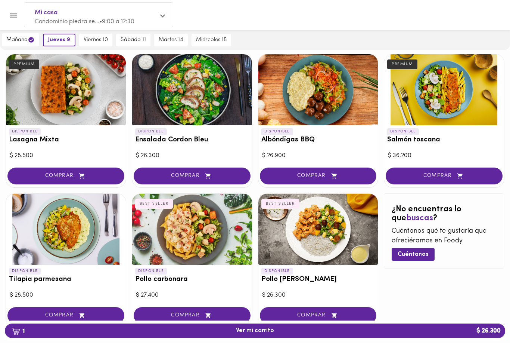
click at [92, 238] on div at bounding box center [66, 229] width 120 height 71
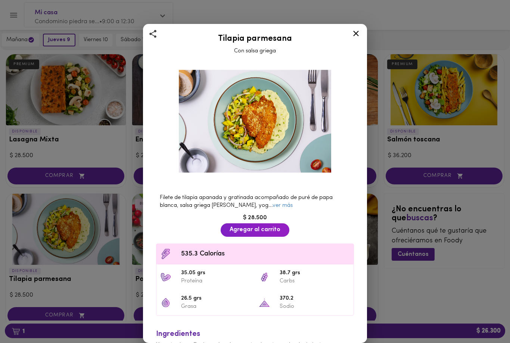
click at [273, 207] on link "ver más" at bounding box center [283, 206] width 20 height 6
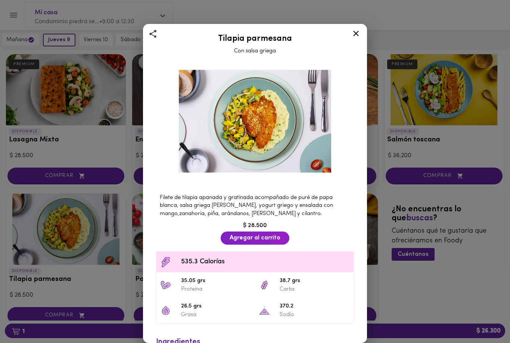
click at [361, 33] on icon at bounding box center [356, 33] width 9 height 9
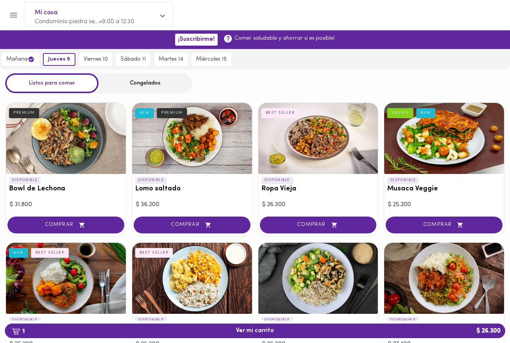
click at [12, 22] on button "Menu" at bounding box center [13, 15] width 18 height 18
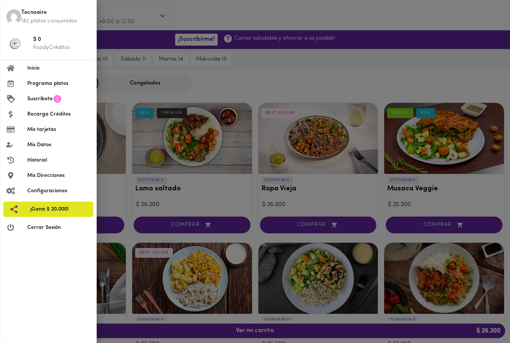
click at [13, 65] on icon at bounding box center [11, 68] width 8 height 6
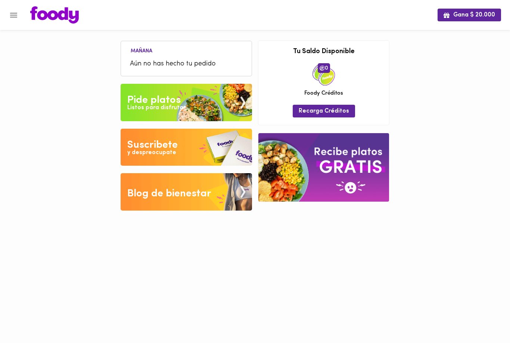
click at [15, 10] on icon "Menu" at bounding box center [13, 14] width 9 height 9
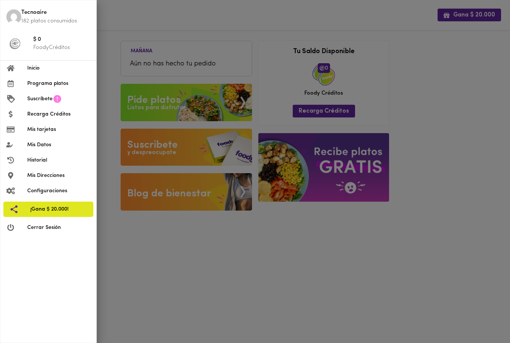
click at [22, 67] on div at bounding box center [16, 68] width 21 height 7
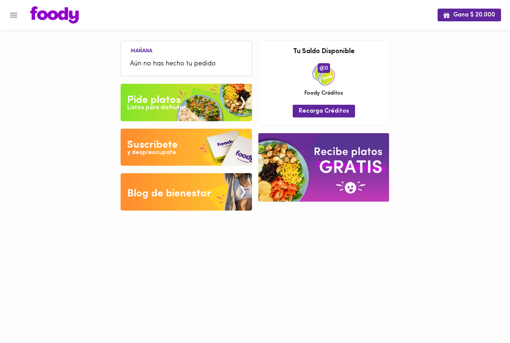
click at [140, 204] on img at bounding box center [187, 191] width 132 height 37
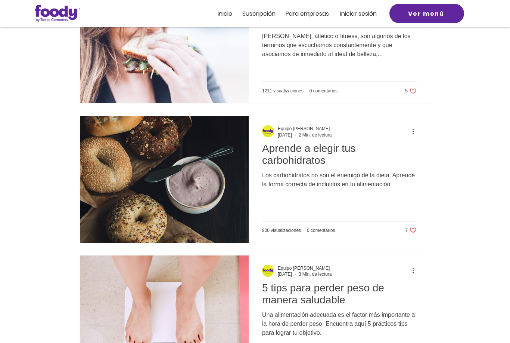
scroll to position [3550, 0]
